Goal: Check status: Check status

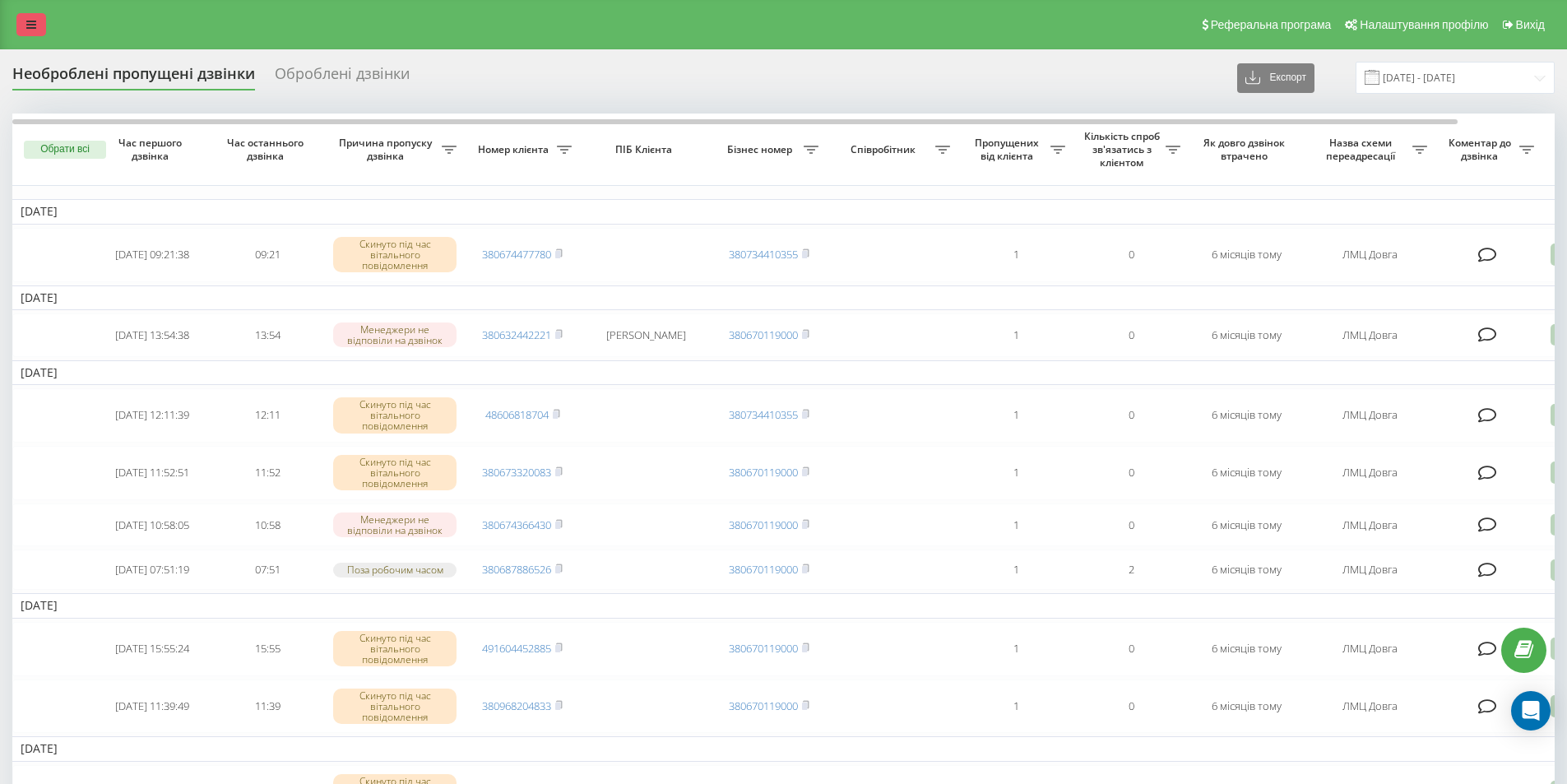
click at [32, 24] on icon at bounding box center [31, 24] width 10 height 11
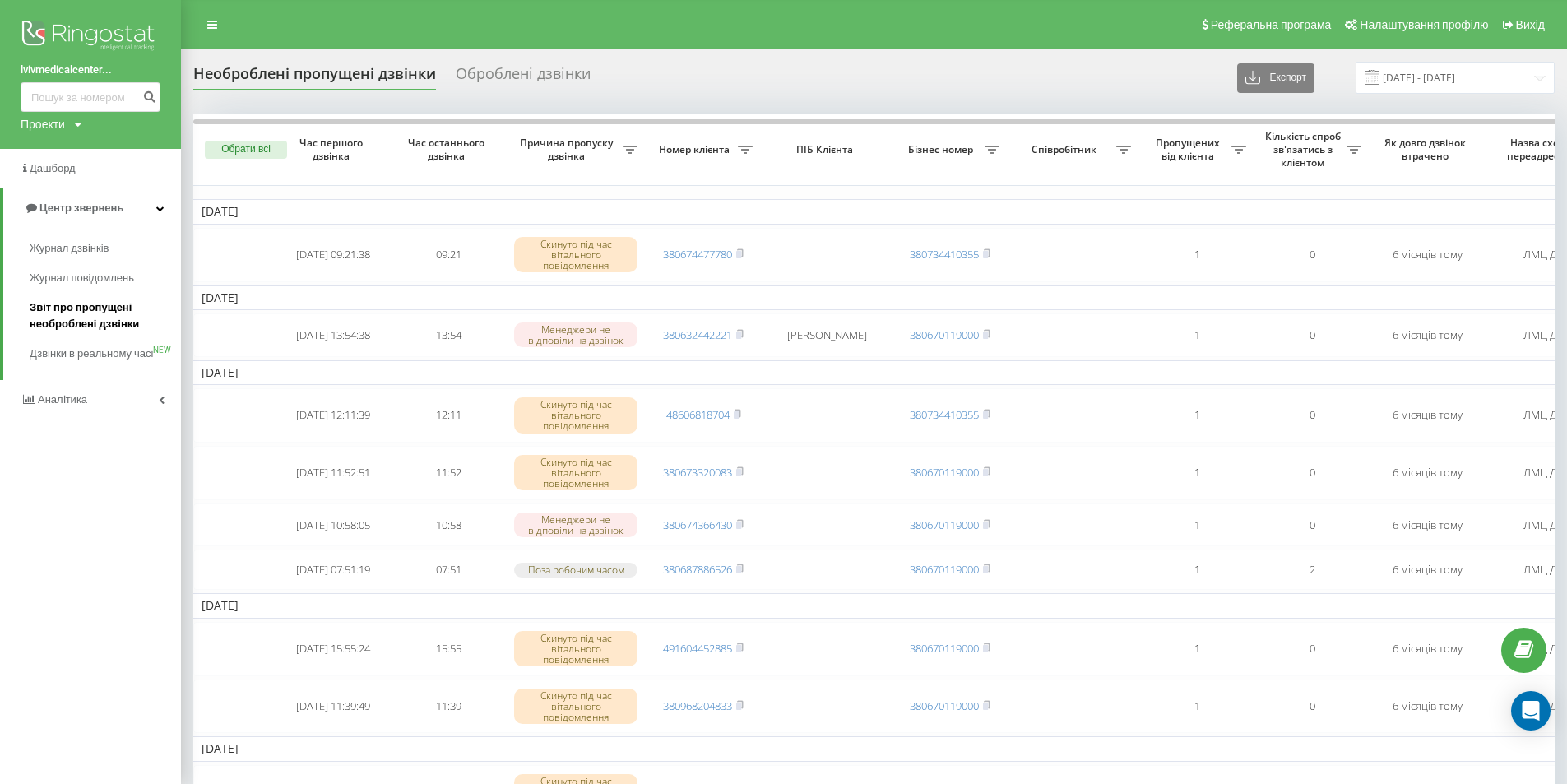
click at [86, 323] on span "Звіт про пропущені необроблені дзвінки" at bounding box center [101, 316] width 143 height 33
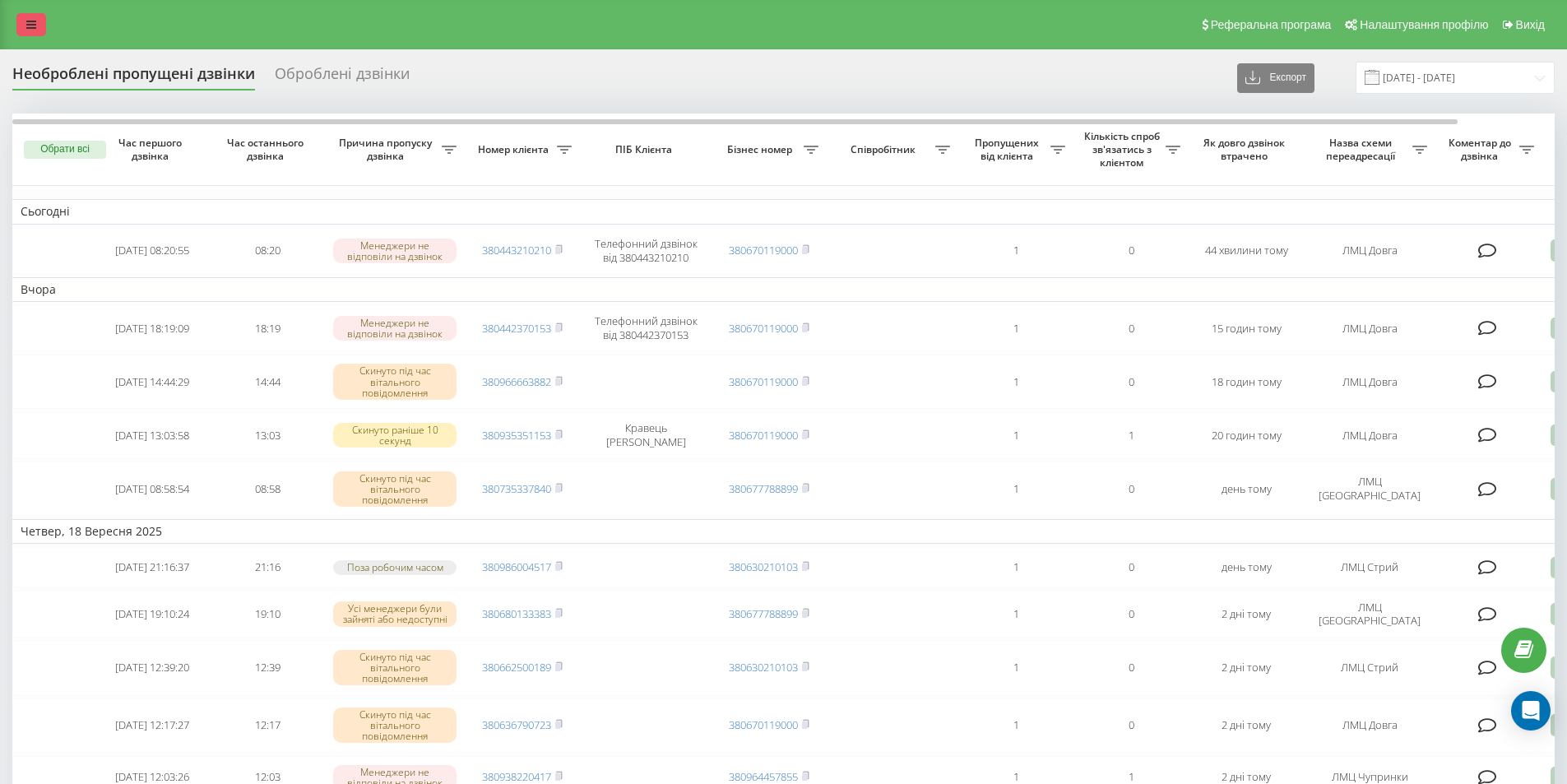
click at [20, 24] on link at bounding box center [31, 24] width 30 height 23
